Goal: Find specific page/section: Find specific page/section

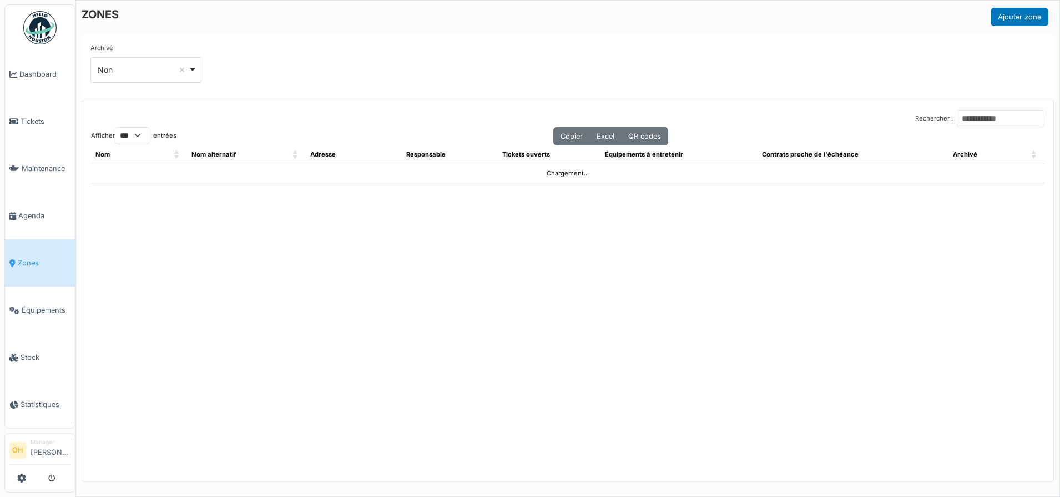
select select "***"
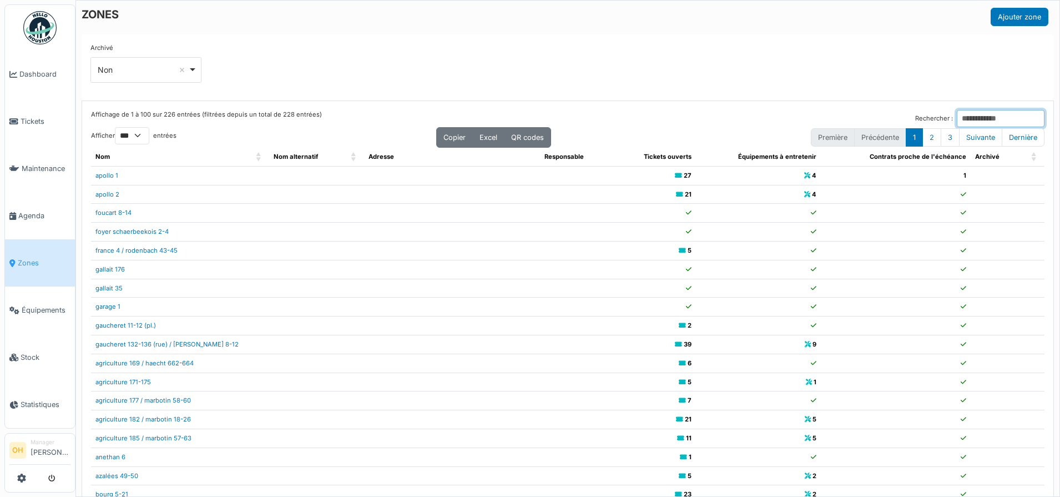
click at [977, 123] on input "Rechercher :" at bounding box center [1001, 118] width 88 height 17
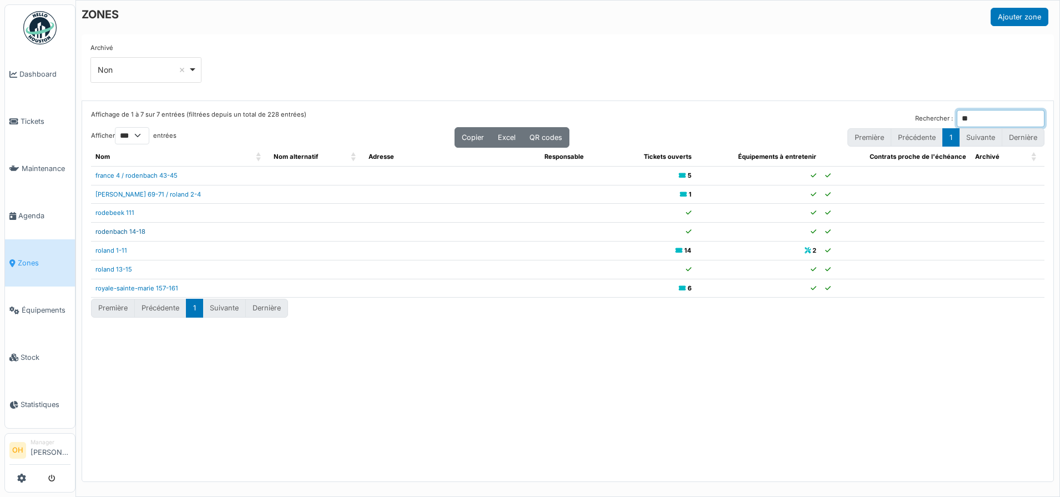
type input "**"
click at [136, 232] on link "rodenbach 14-18" at bounding box center [120, 231] width 50 height 8
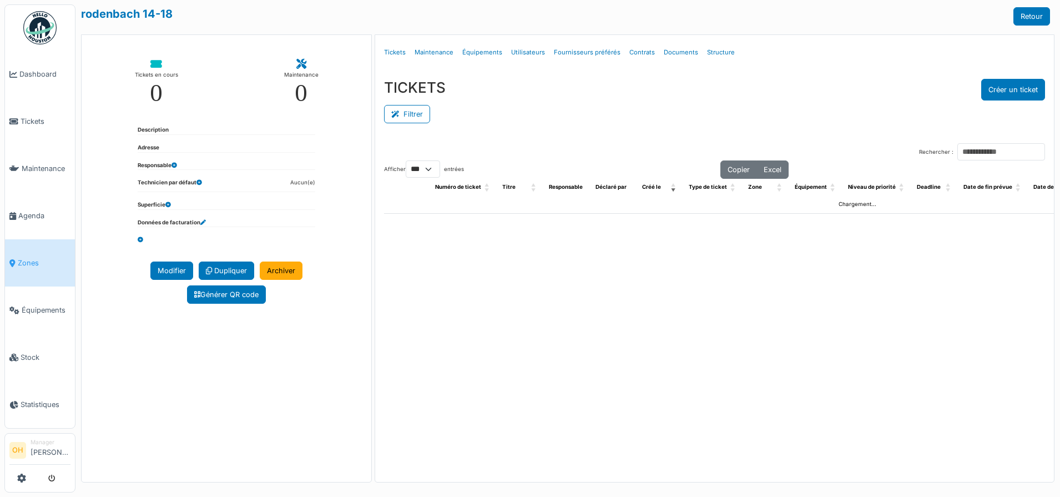
select select "***"
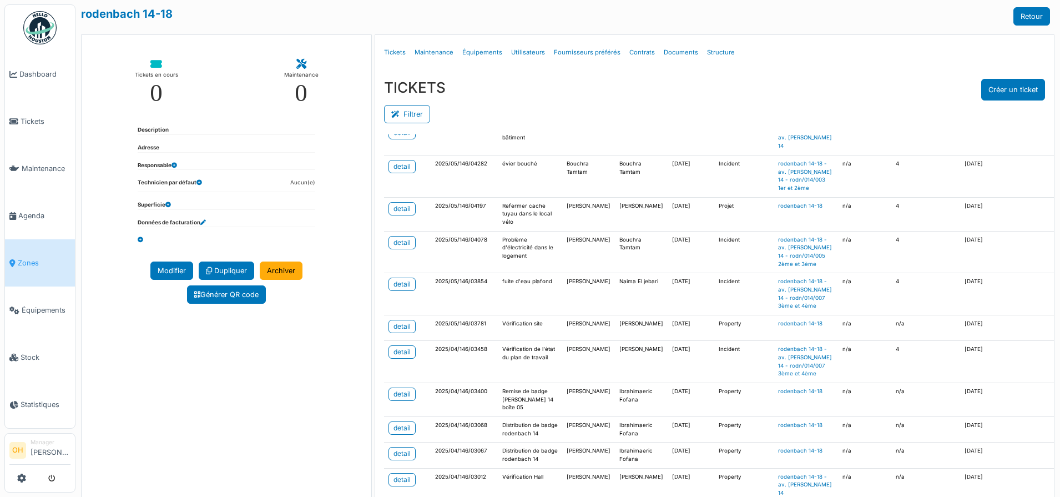
scroll to position [347, 0]
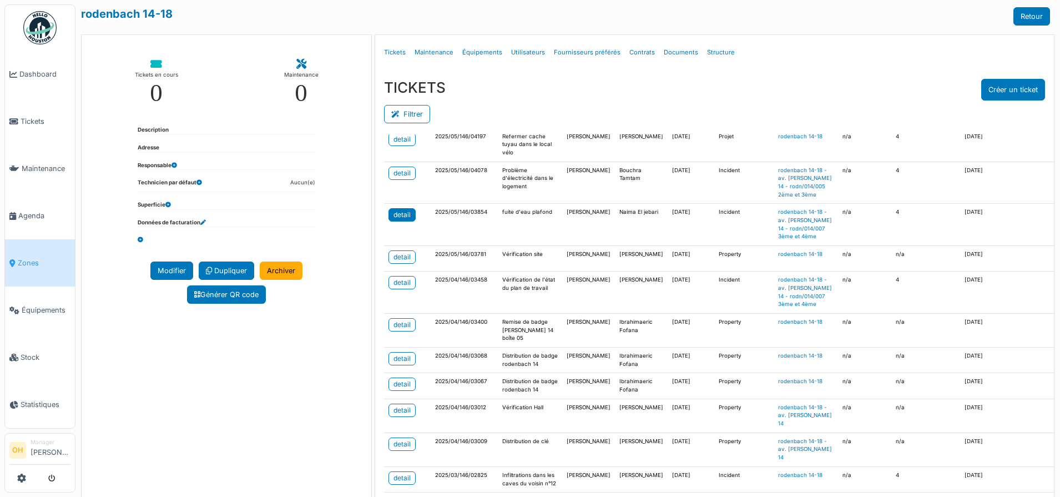
click at [388, 221] on link "detail" at bounding box center [401, 214] width 27 height 13
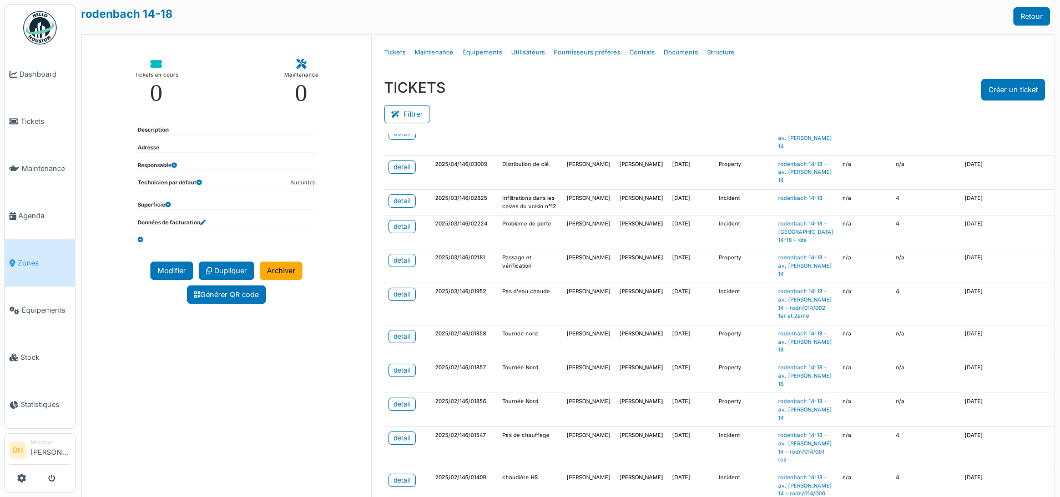
scroll to position [624, 0]
click at [517, 249] on td "Problème de porte" at bounding box center [530, 232] width 64 height 34
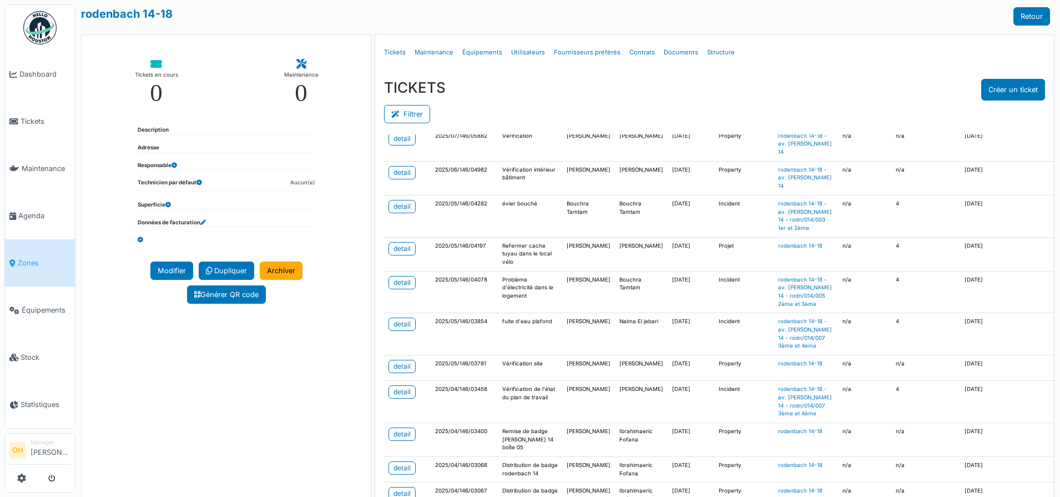
scroll to position [277, 0]
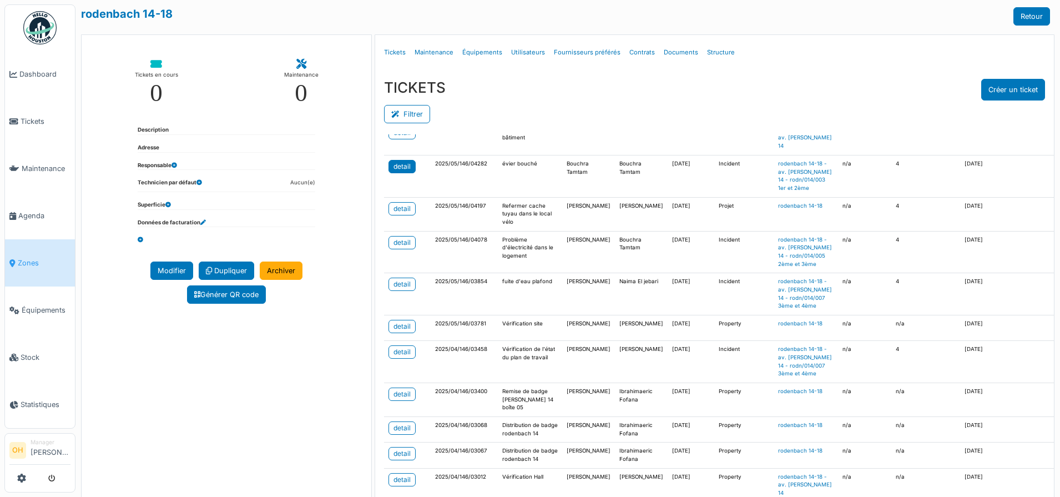
click at [408, 173] on link "detail" at bounding box center [401, 166] width 27 height 13
click at [7, 251] on link "Zones" at bounding box center [40, 262] width 70 height 47
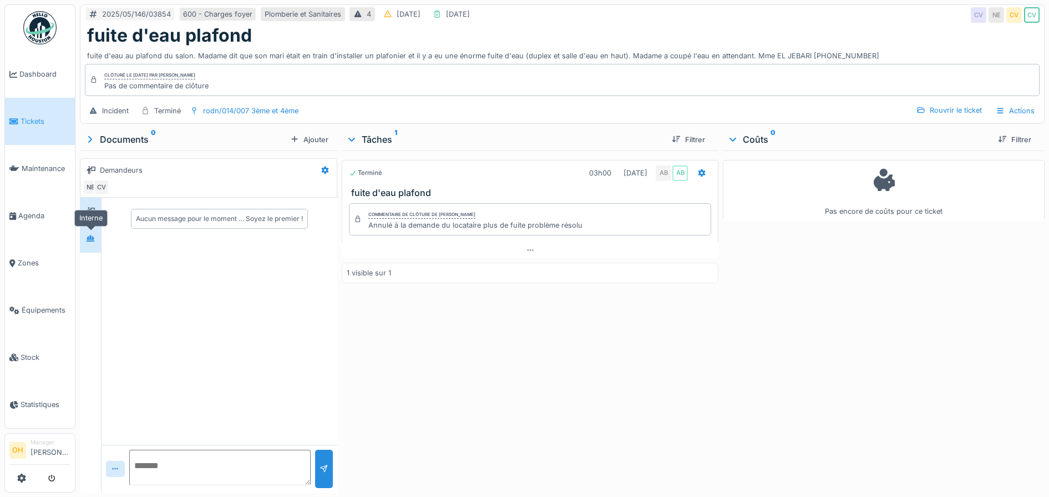
click at [99, 244] on div at bounding box center [90, 239] width 17 height 14
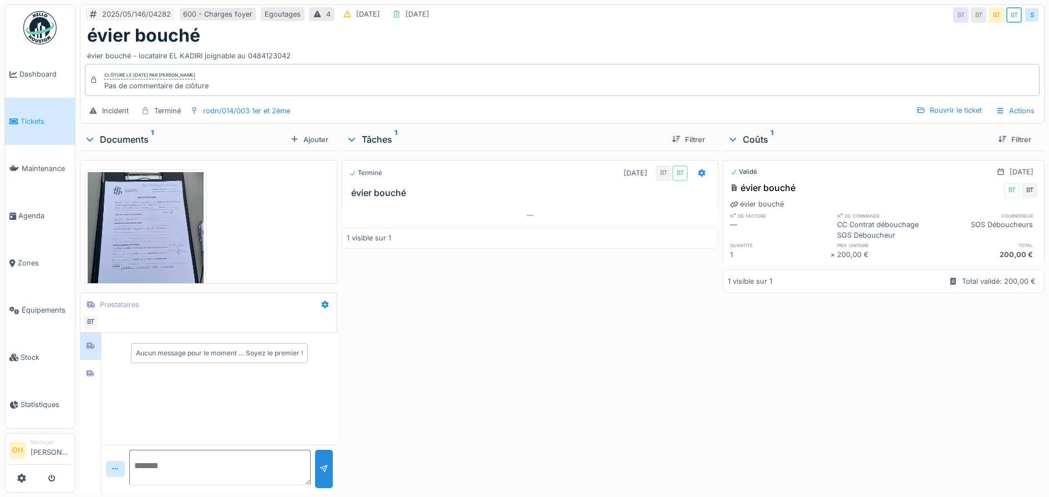
click at [170, 234] on img at bounding box center [146, 230] width 116 height 116
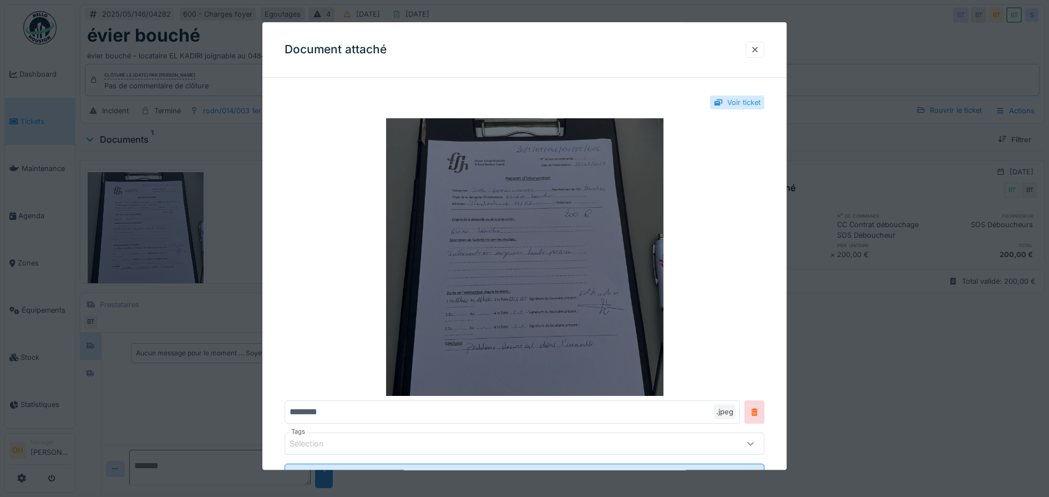
click at [495, 295] on img at bounding box center [525, 256] width 480 height 277
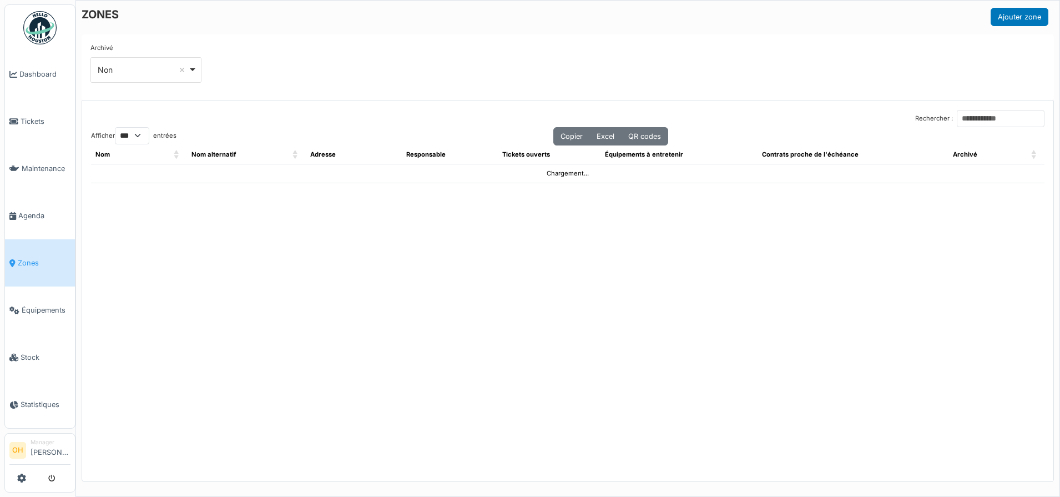
select select "***"
click at [957, 118] on input "Rechercher :" at bounding box center [1001, 118] width 88 height 17
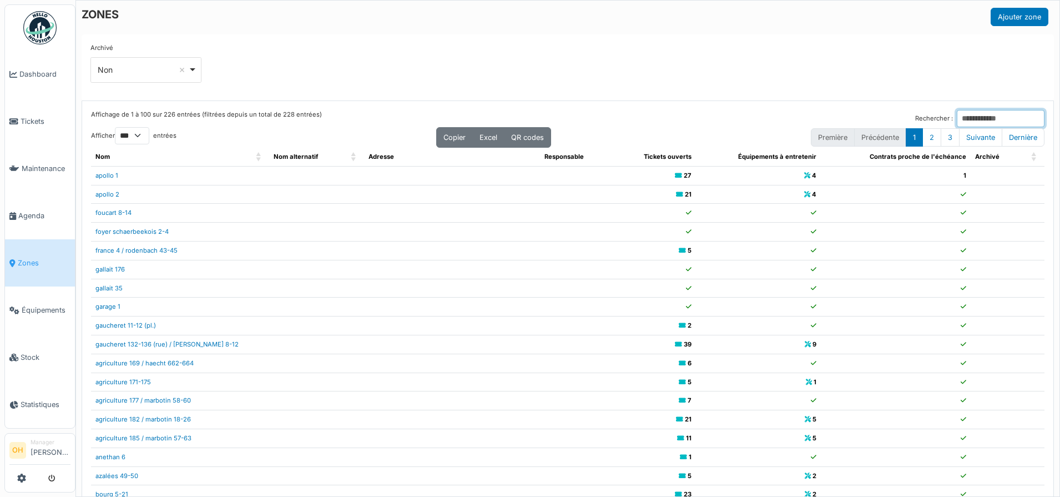
click at [958, 114] on input "Rechercher :" at bounding box center [1001, 118] width 88 height 17
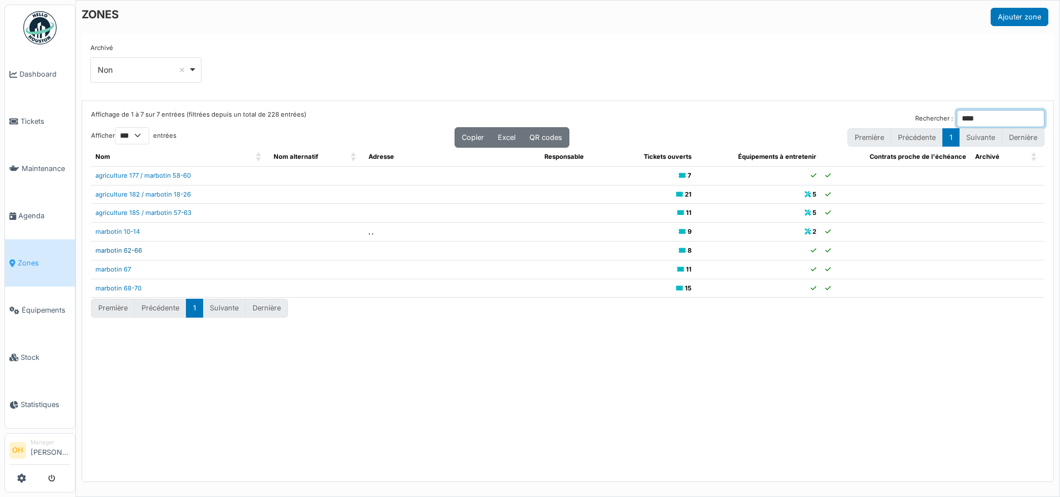
type input "****"
click at [135, 250] on link "marbotin 62-66" at bounding box center [118, 250] width 47 height 8
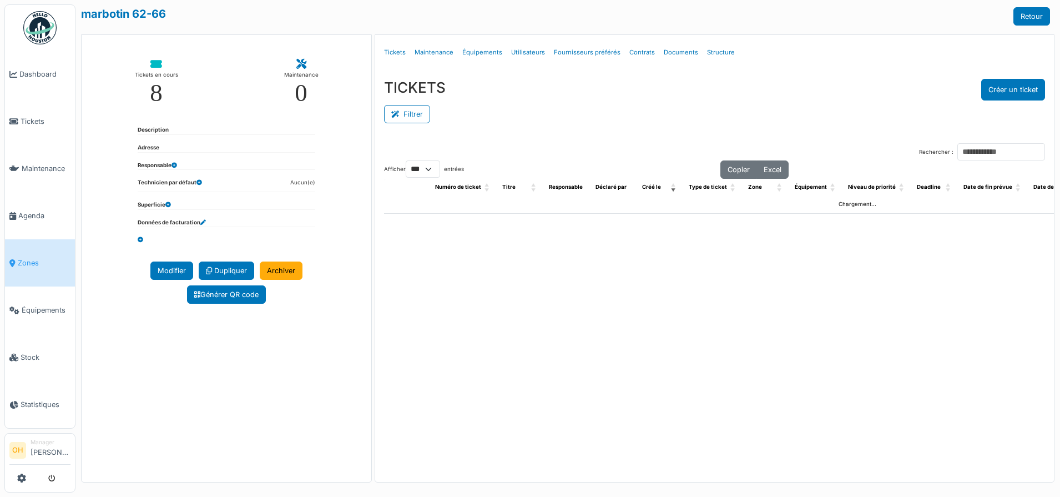
select select "***"
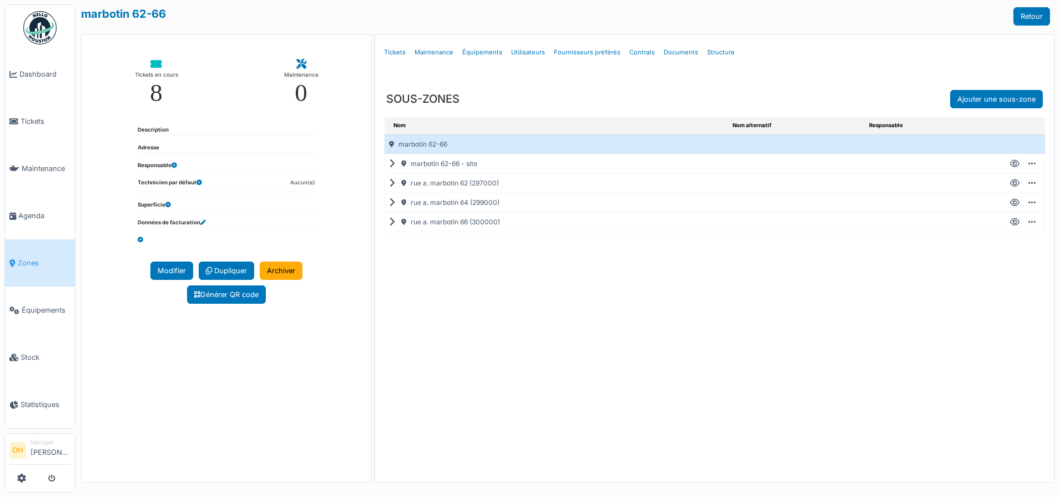
click at [391, 183] on icon at bounding box center [394, 183] width 11 height 1
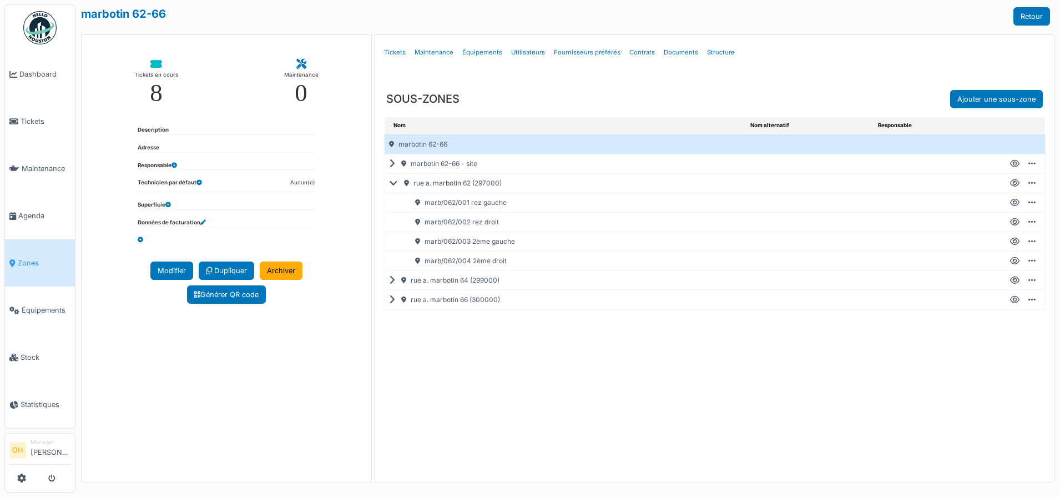
click at [1015, 241] on icon at bounding box center [1014, 241] width 9 height 1
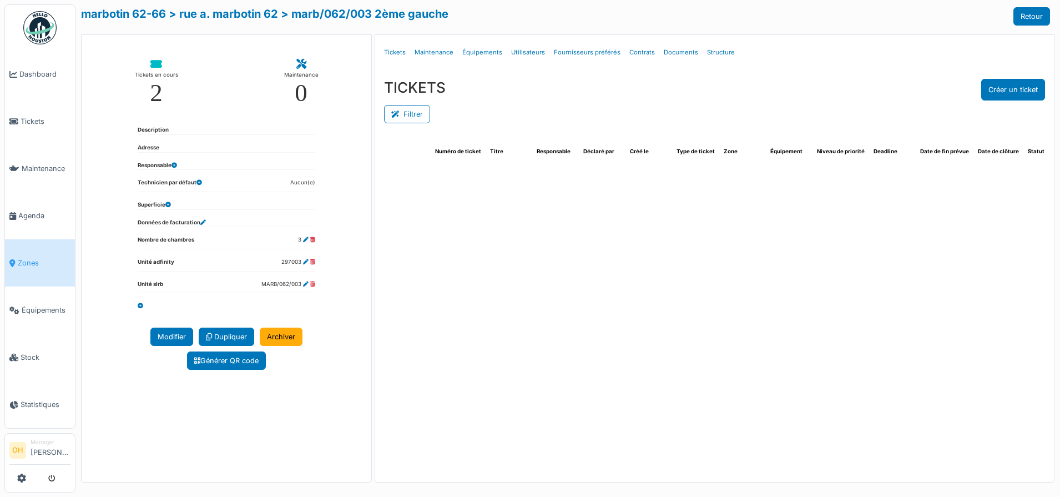
select select "***"
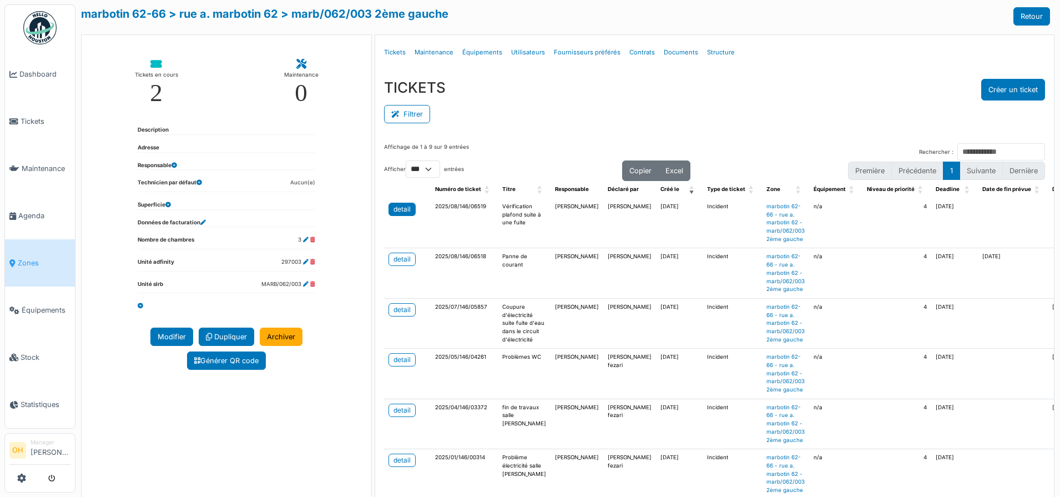
click at [402, 211] on div "detail" at bounding box center [401, 209] width 17 height 10
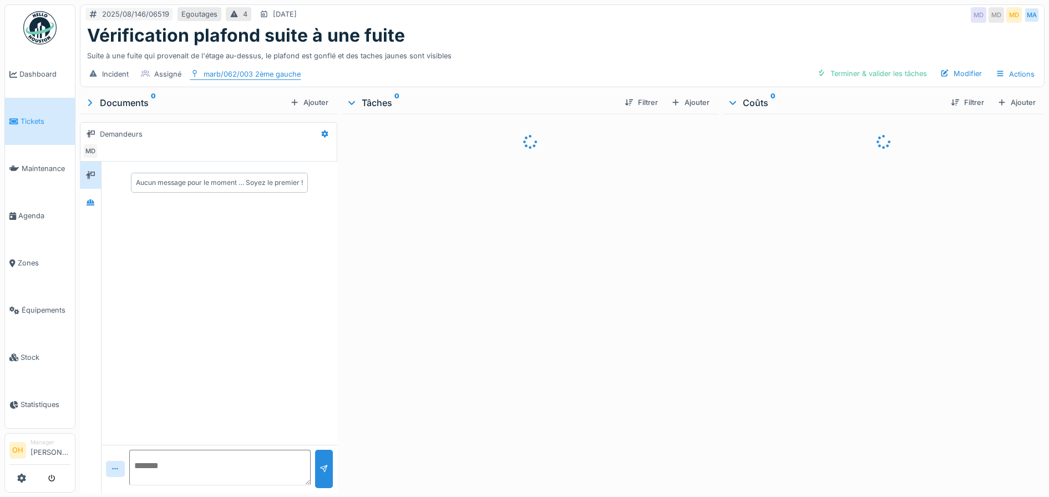
click at [278, 70] on div "marb/062/003 2ème gauche" at bounding box center [252, 74] width 97 height 11
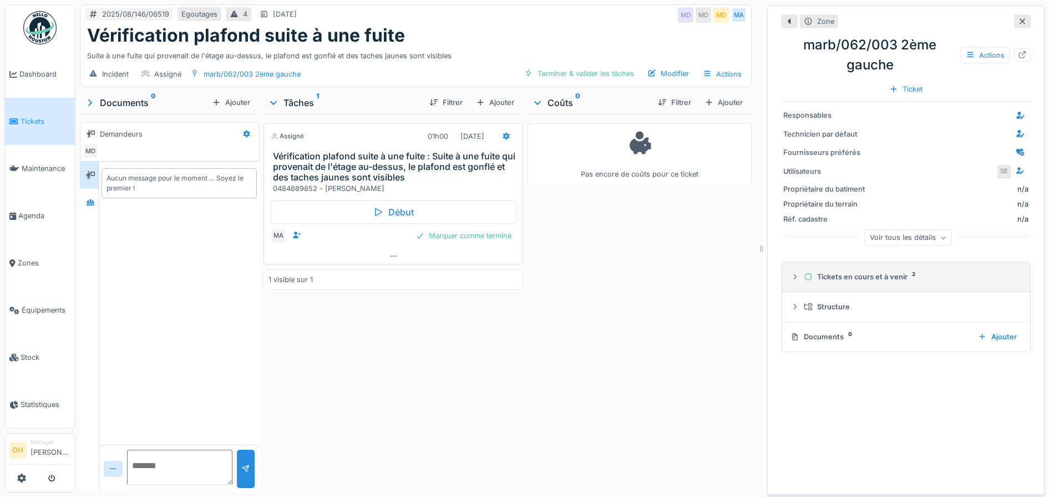
click at [791, 280] on icon at bounding box center [795, 276] width 9 height 7
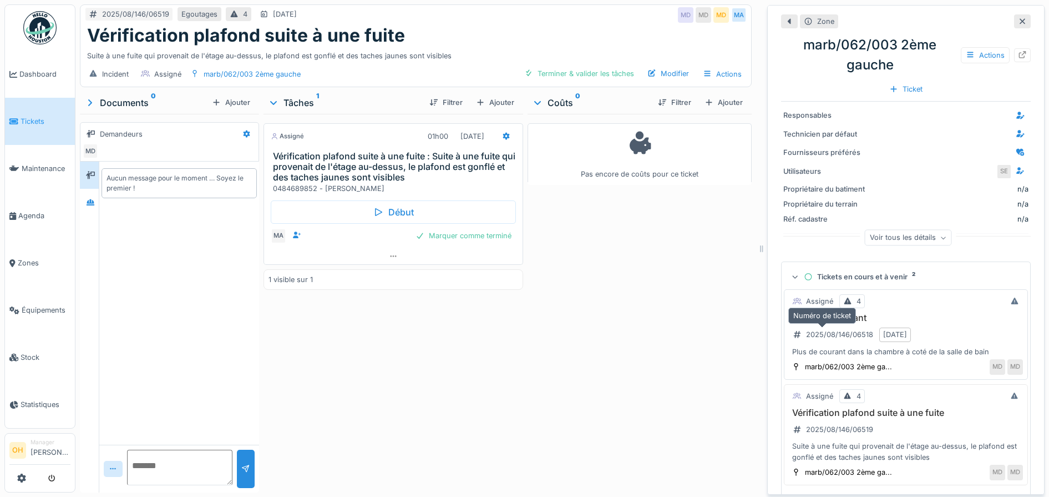
click at [842, 330] on div "2025/08/146/06518" at bounding box center [833, 334] width 88 height 14
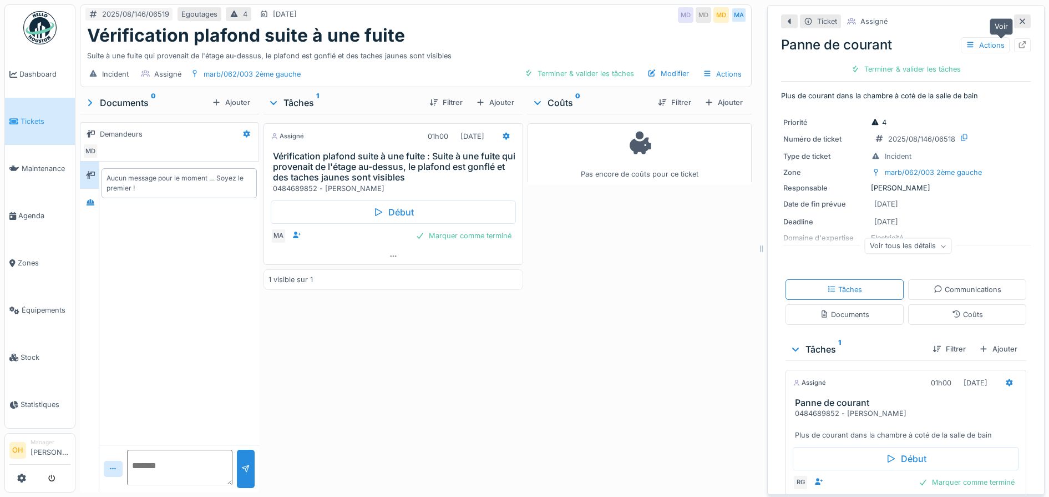
click at [1019, 44] on icon at bounding box center [1022, 44] width 7 height 7
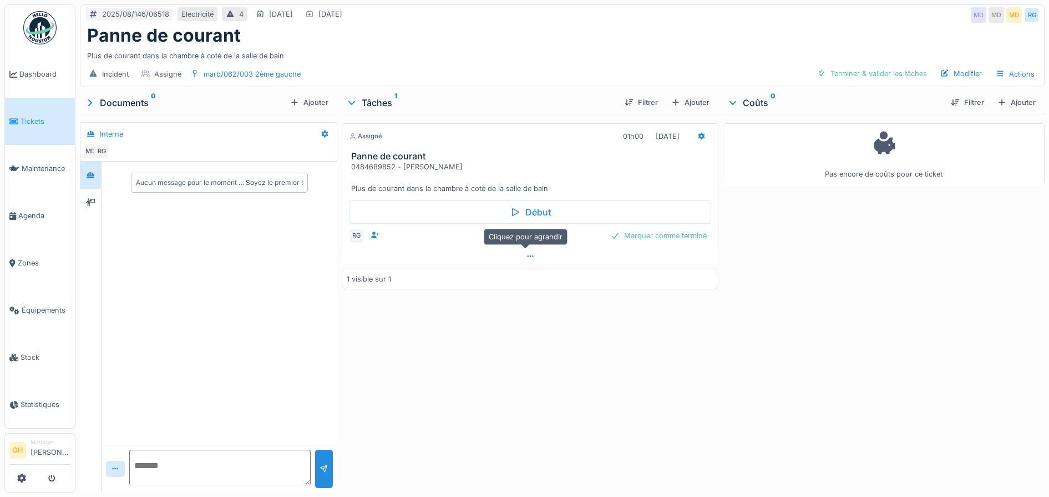
click at [514, 257] on div at bounding box center [530, 256] width 377 height 16
click at [276, 69] on div "marb/062/003 2ème gauche" at bounding box center [252, 74] width 97 height 11
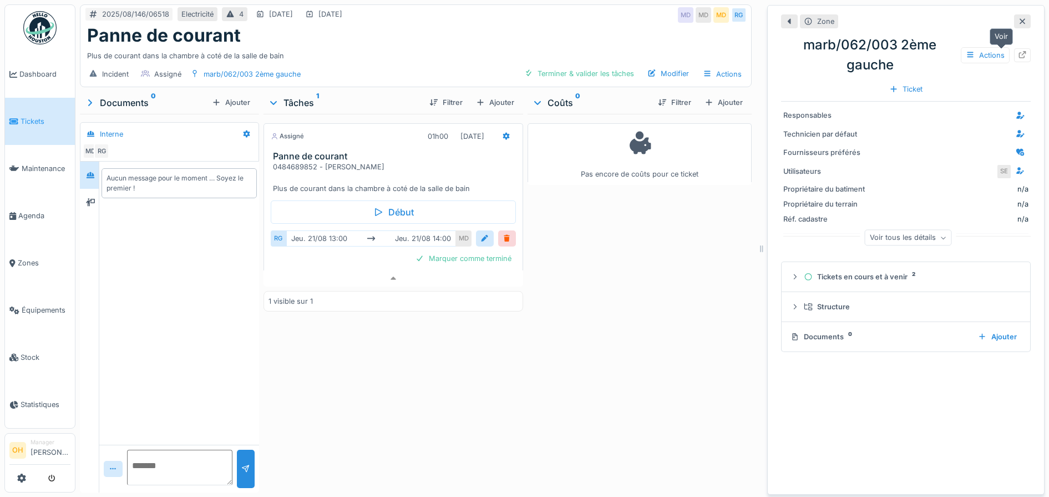
click at [1018, 51] on icon at bounding box center [1022, 54] width 9 height 7
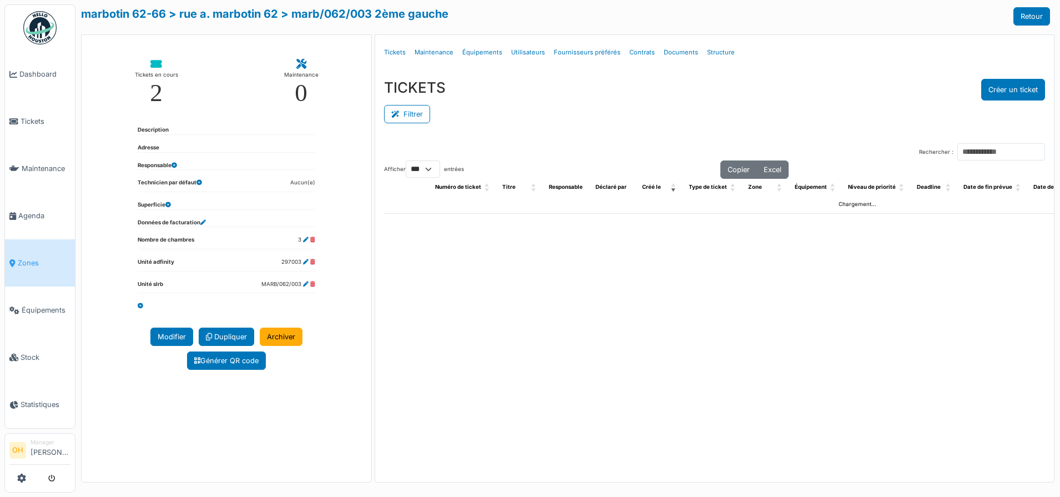
select select "***"
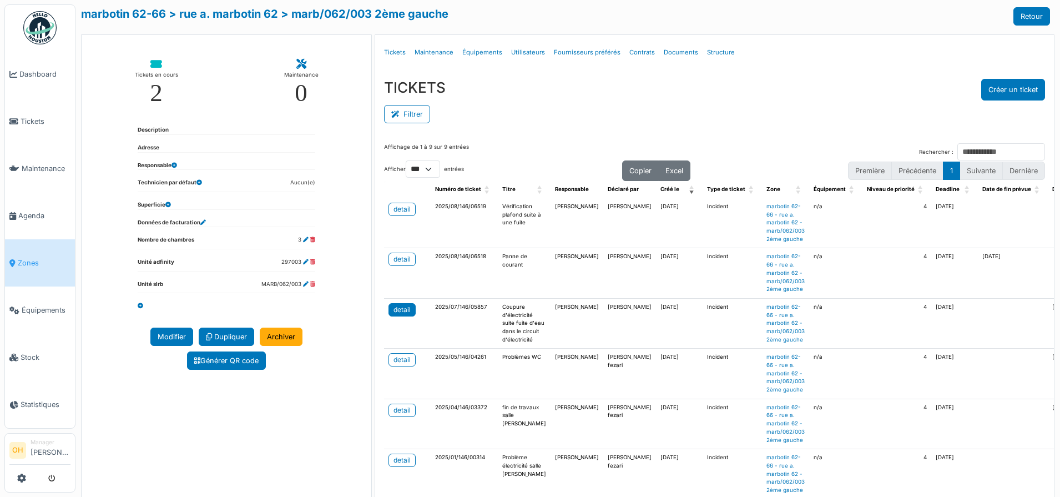
click at [393, 312] on div "detail" at bounding box center [401, 310] width 17 height 10
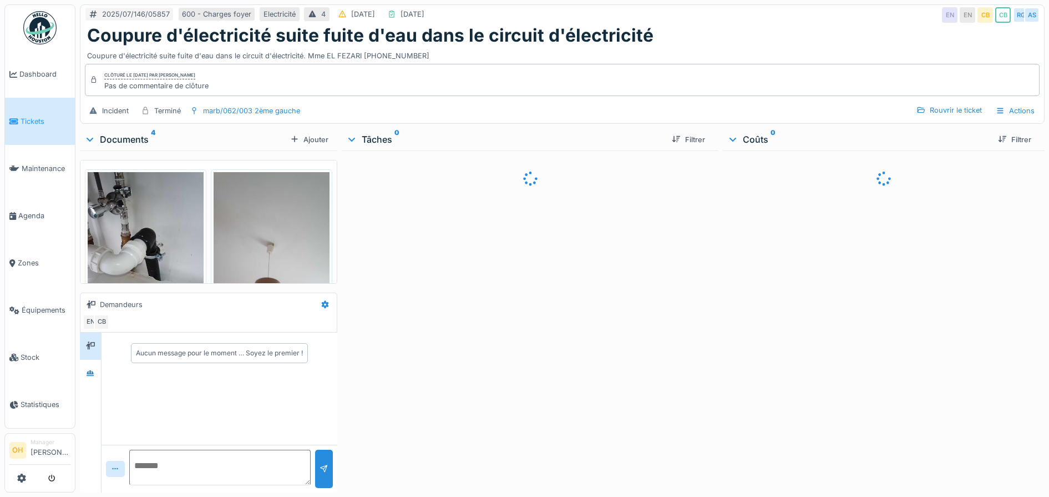
click at [143, 200] on img at bounding box center [146, 249] width 116 height 154
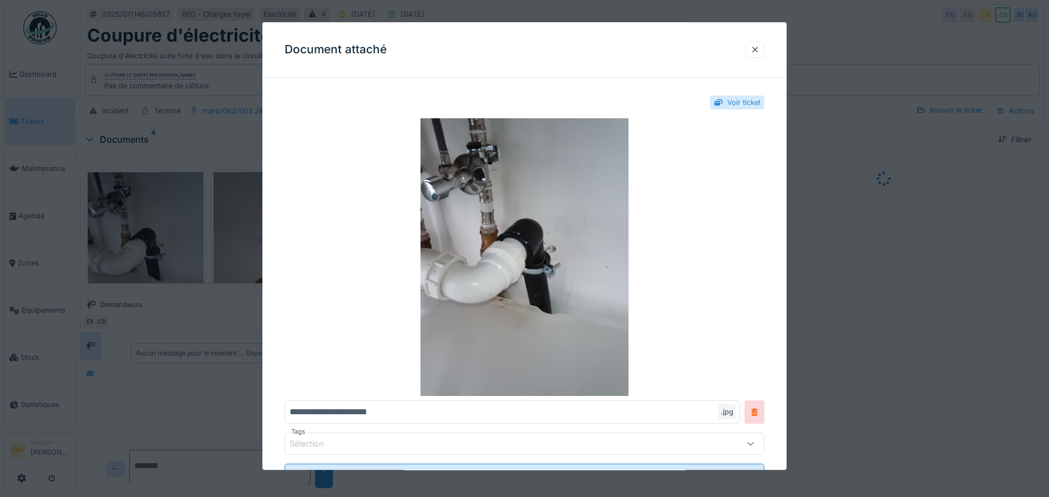
click at [770, 54] on div "Document attaché" at bounding box center [524, 49] width 525 height 55
click at [765, 47] on div at bounding box center [755, 50] width 19 height 16
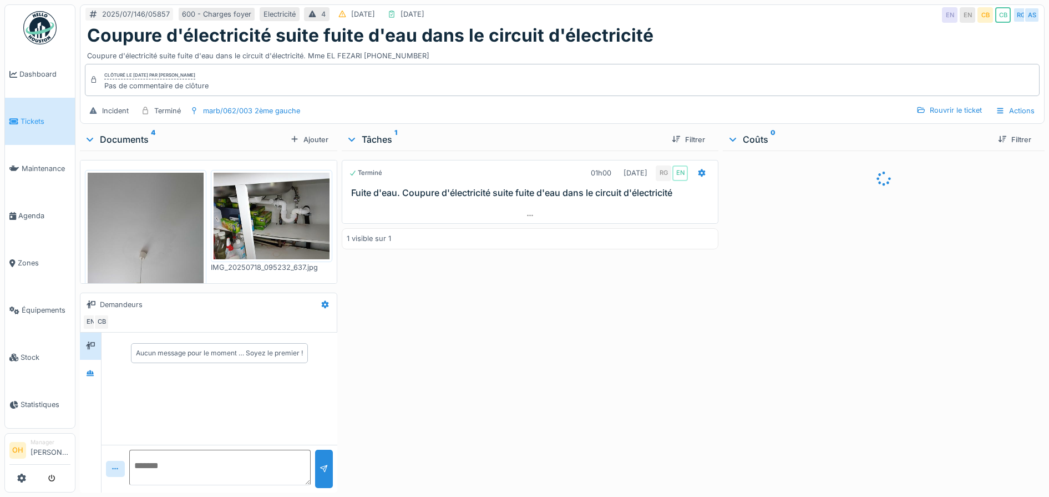
scroll to position [208, 0]
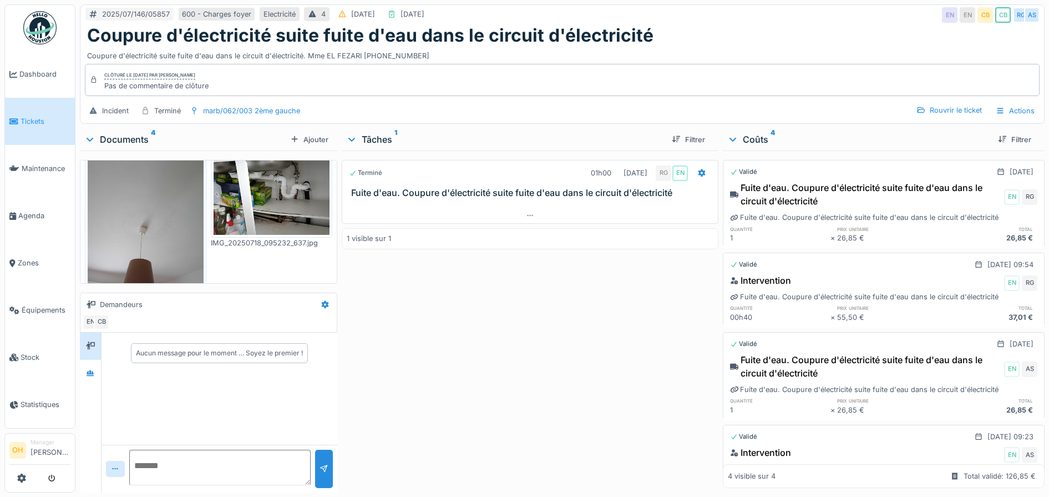
click at [282, 195] on img at bounding box center [272, 191] width 116 height 87
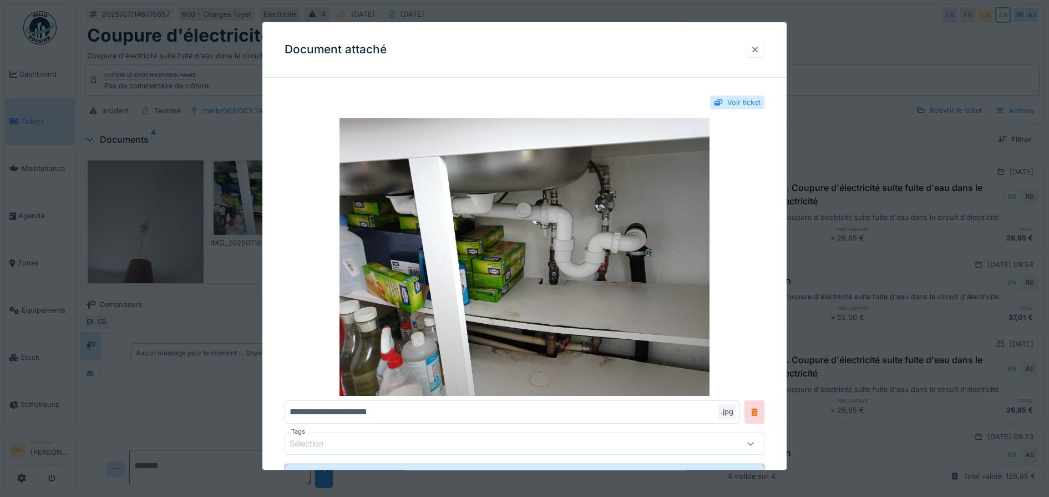
click at [760, 50] on div at bounding box center [755, 49] width 9 height 11
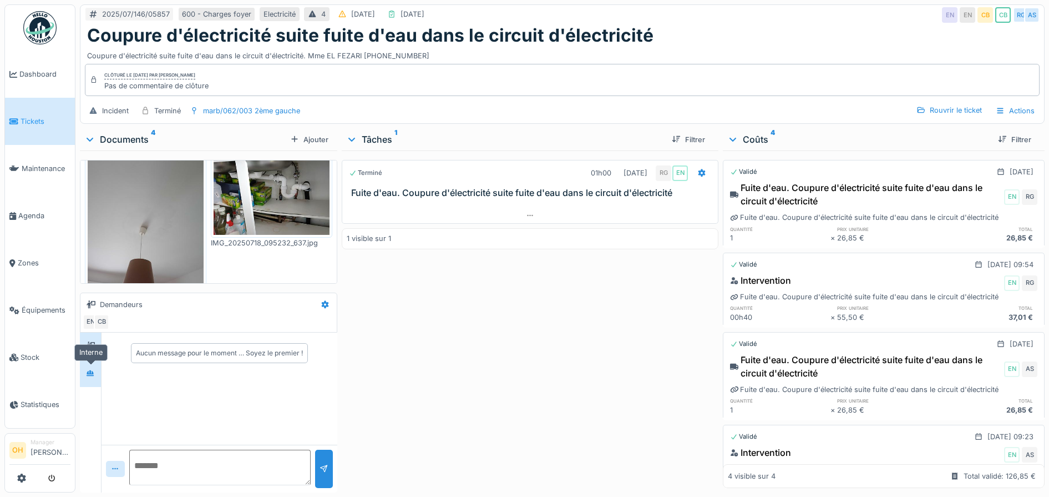
click at [93, 368] on div at bounding box center [90, 373] width 9 height 11
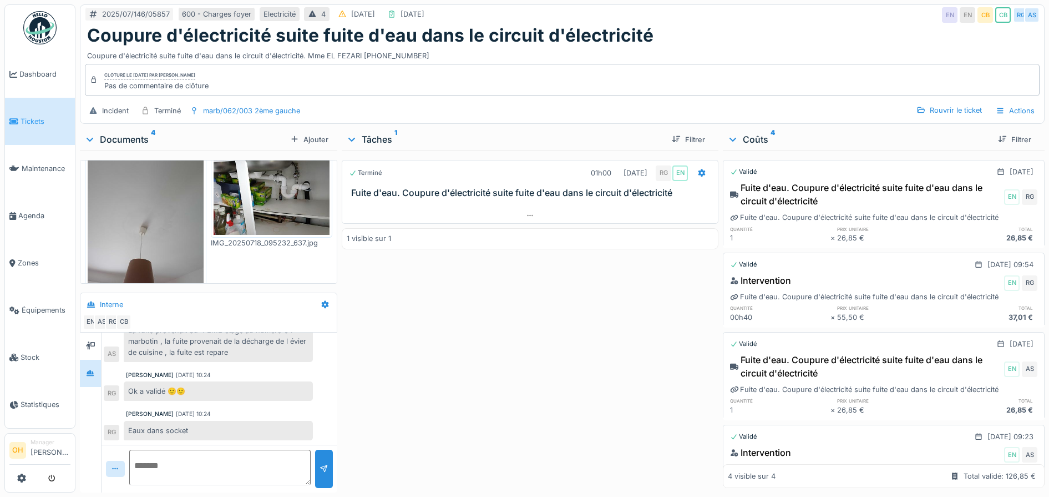
scroll to position [11, 0]
click at [136, 209] on img at bounding box center [146, 225] width 116 height 154
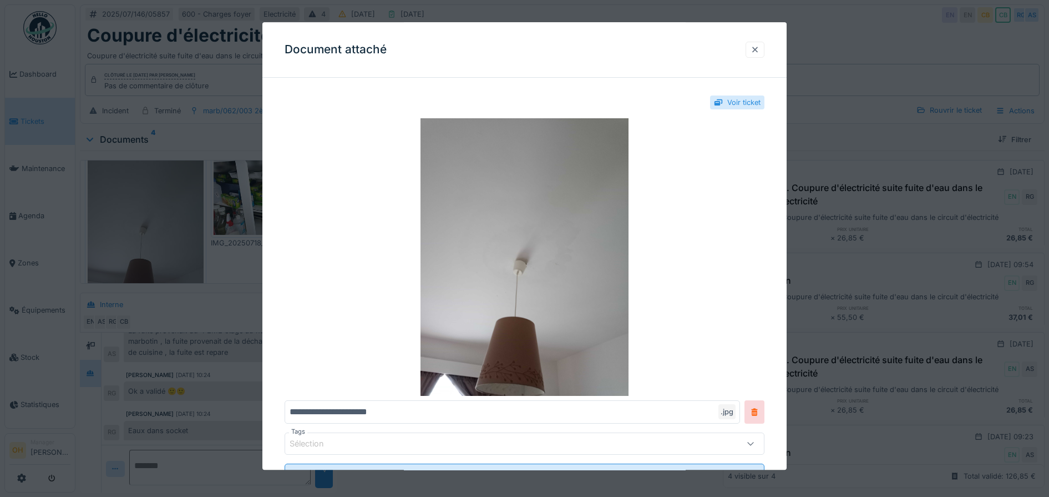
click at [755, 55] on div at bounding box center [755, 50] width 19 height 16
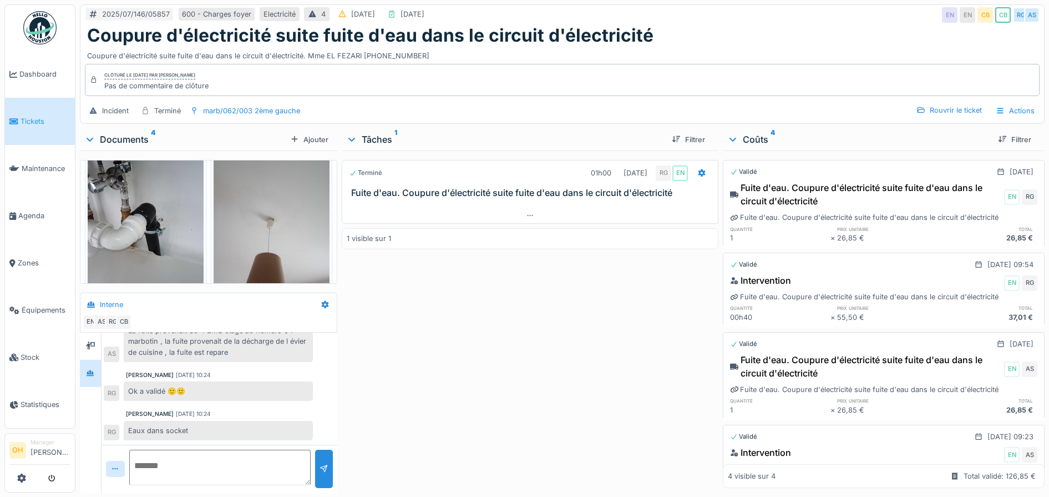
scroll to position [24, 0]
